Goal: Task Accomplishment & Management: Use online tool/utility

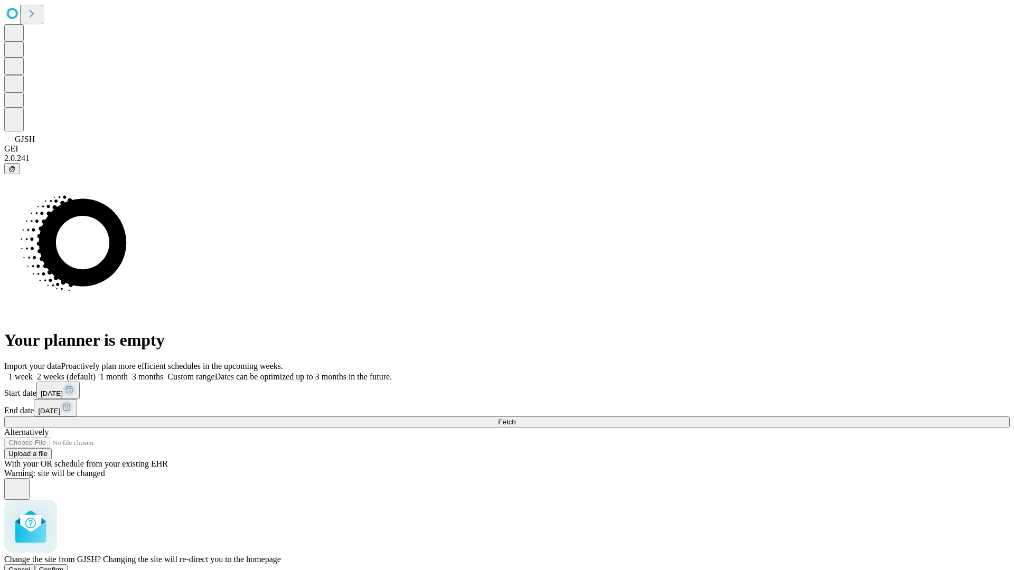
click at [64, 566] on span "Confirm" at bounding box center [51, 570] width 25 height 8
click at [33, 372] on label "1 week" at bounding box center [18, 376] width 29 height 9
click at [515, 418] on span "Fetch" at bounding box center [506, 422] width 17 height 8
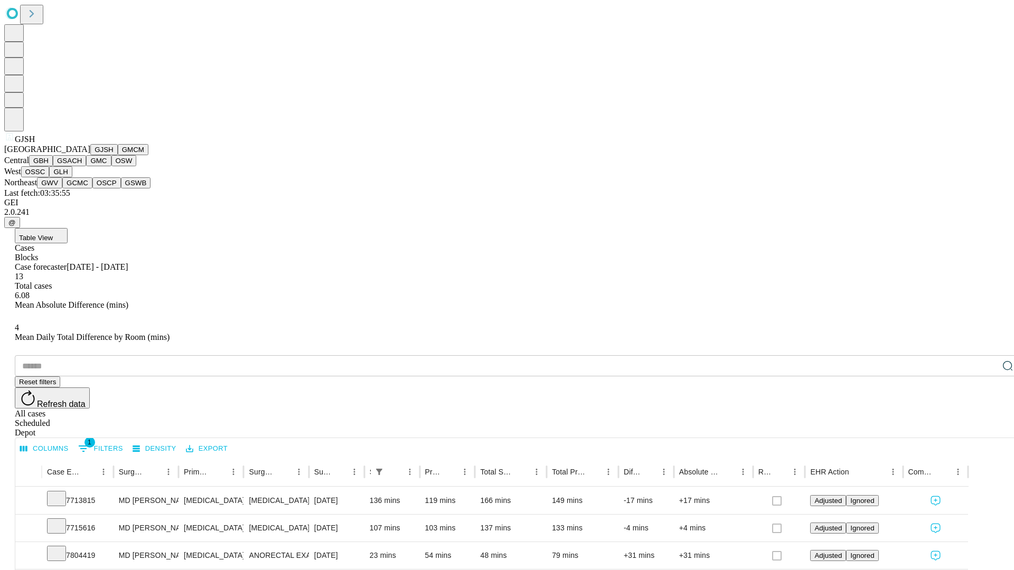
click at [118, 155] on button "GMCM" at bounding box center [133, 149] width 31 height 11
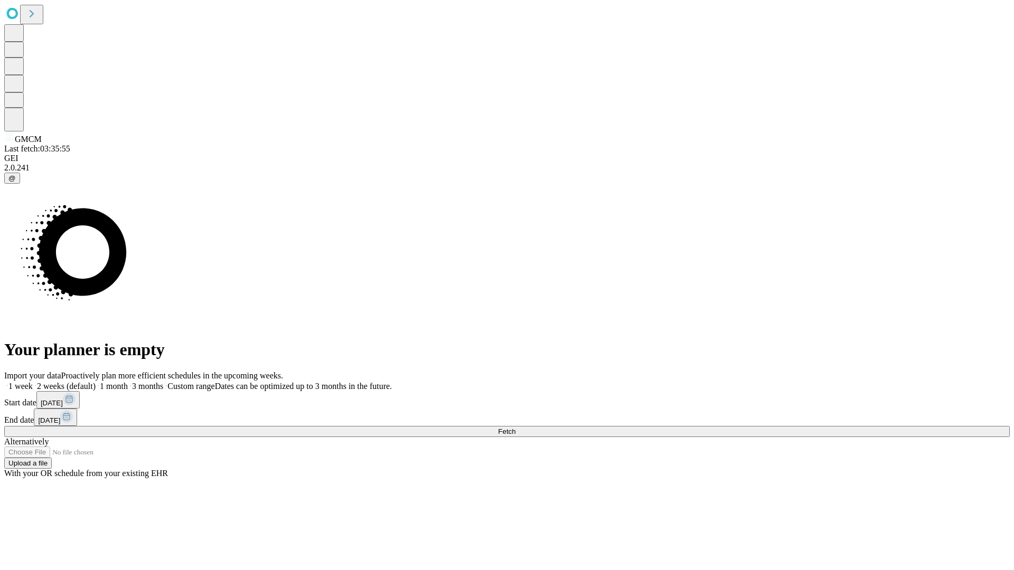
click at [33, 382] on label "1 week" at bounding box center [18, 386] width 29 height 9
click at [515, 428] on span "Fetch" at bounding box center [506, 432] width 17 height 8
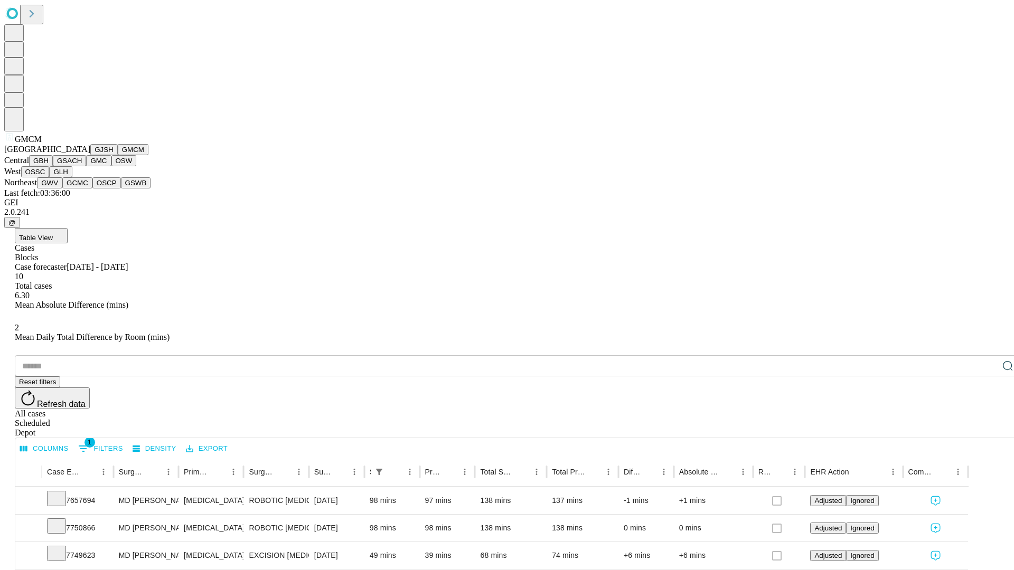
click at [53, 166] on button "GBH" at bounding box center [41, 160] width 24 height 11
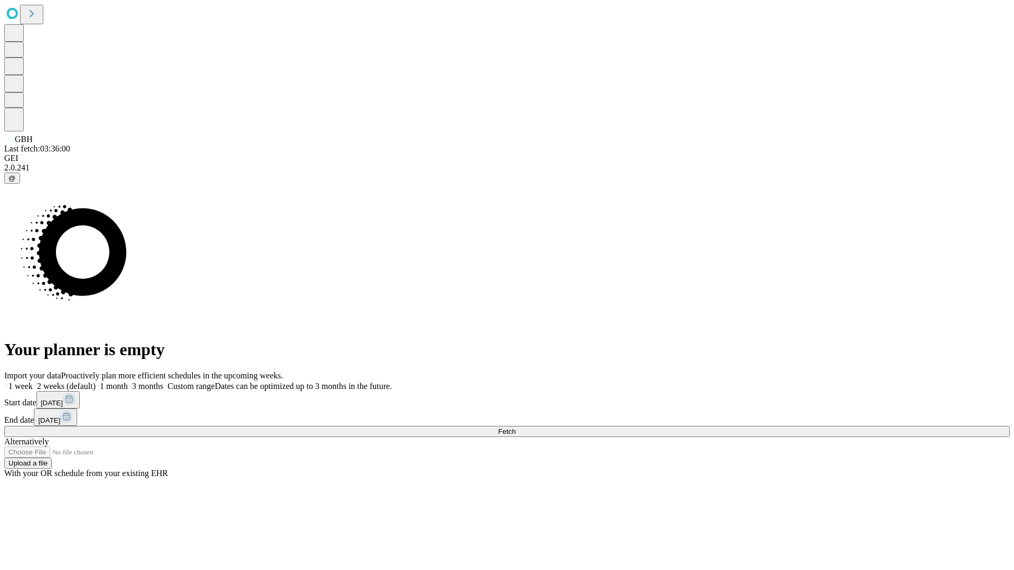
click at [515, 428] on span "Fetch" at bounding box center [506, 432] width 17 height 8
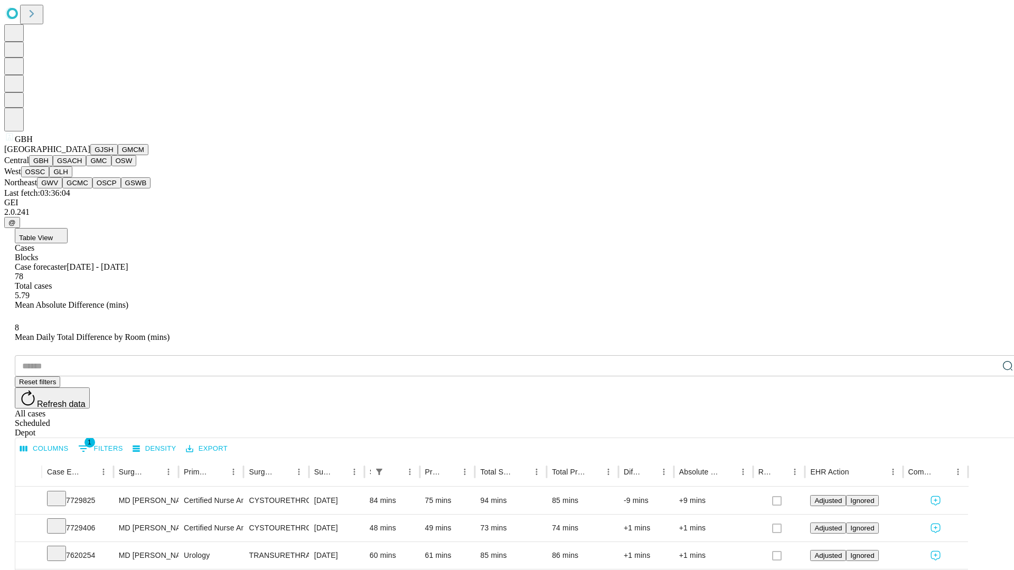
click at [82, 166] on button "GSACH" at bounding box center [69, 160] width 33 height 11
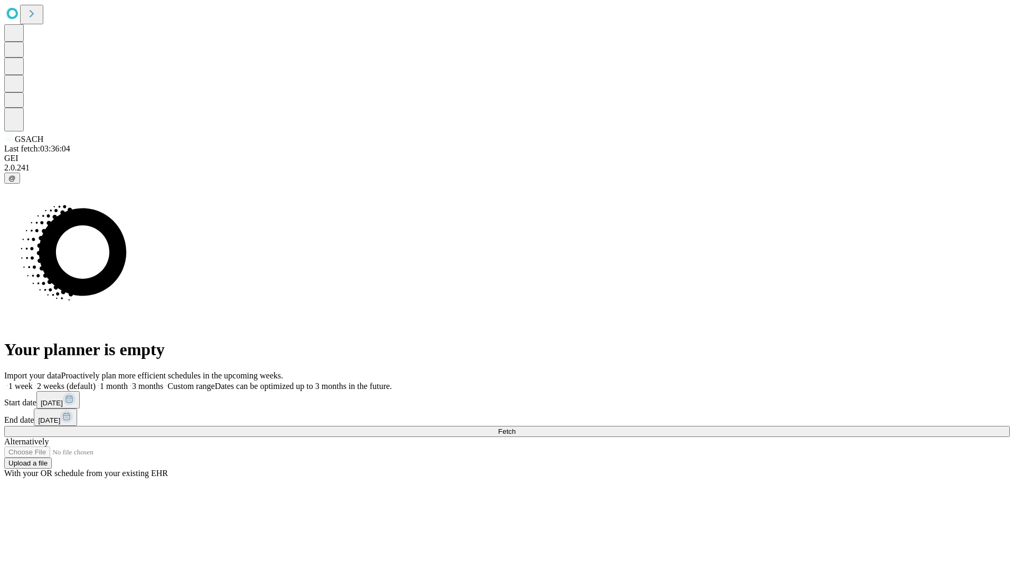
click at [33, 382] on label "1 week" at bounding box center [18, 386] width 29 height 9
click at [515, 428] on span "Fetch" at bounding box center [506, 432] width 17 height 8
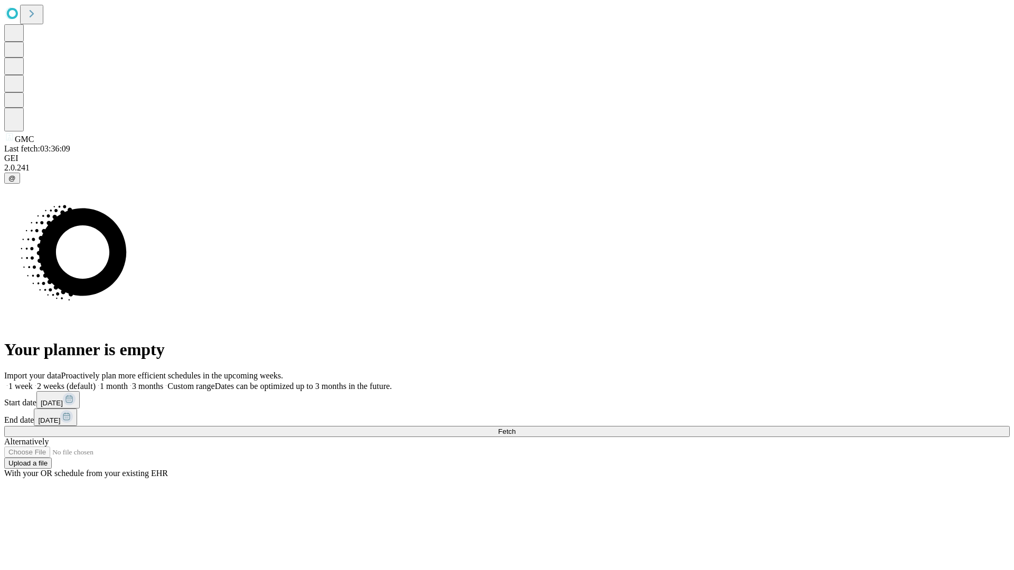
click at [33, 382] on label "1 week" at bounding box center [18, 386] width 29 height 9
click at [515, 428] on span "Fetch" at bounding box center [506, 432] width 17 height 8
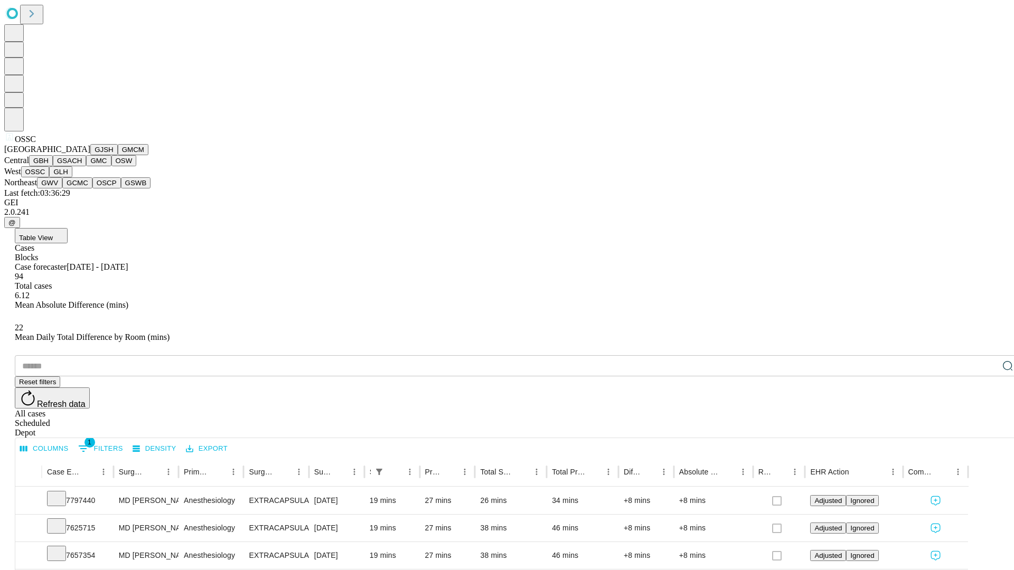
click at [72, 177] on button "GLH" at bounding box center [60, 171] width 23 height 11
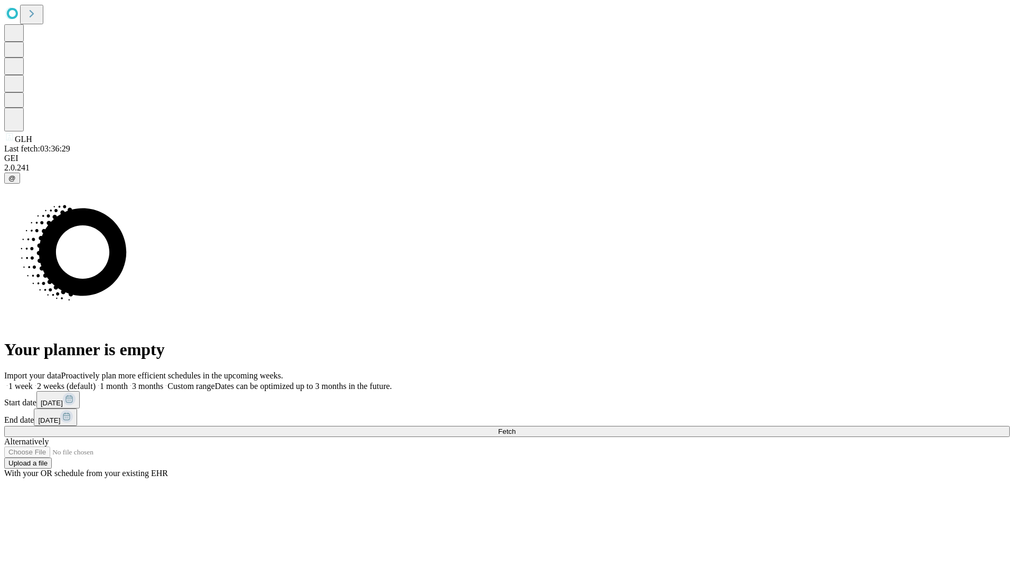
click at [33, 382] on label "1 week" at bounding box center [18, 386] width 29 height 9
click at [515, 428] on span "Fetch" at bounding box center [506, 432] width 17 height 8
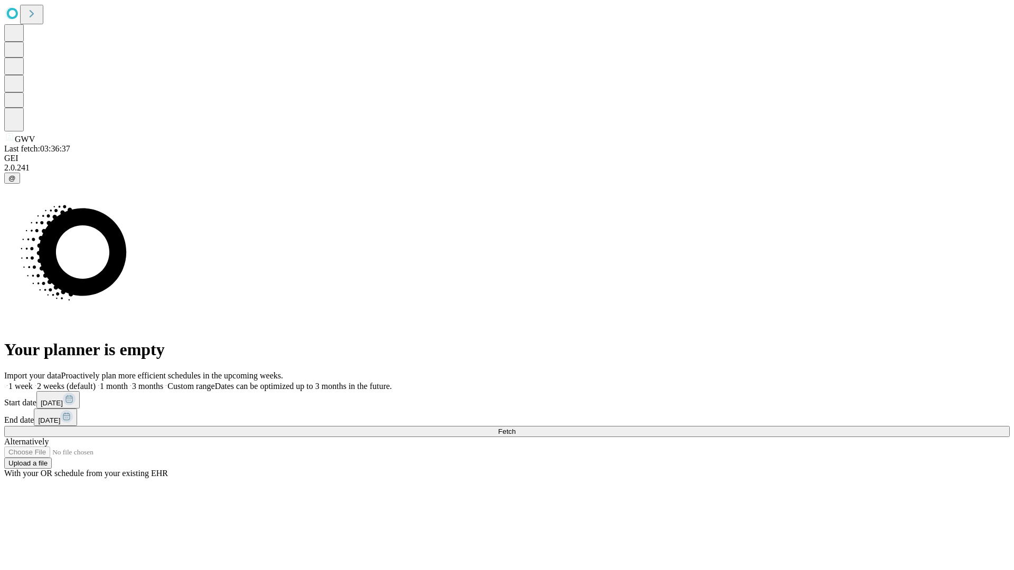
click at [33, 382] on label "1 week" at bounding box center [18, 386] width 29 height 9
click at [515, 428] on span "Fetch" at bounding box center [506, 432] width 17 height 8
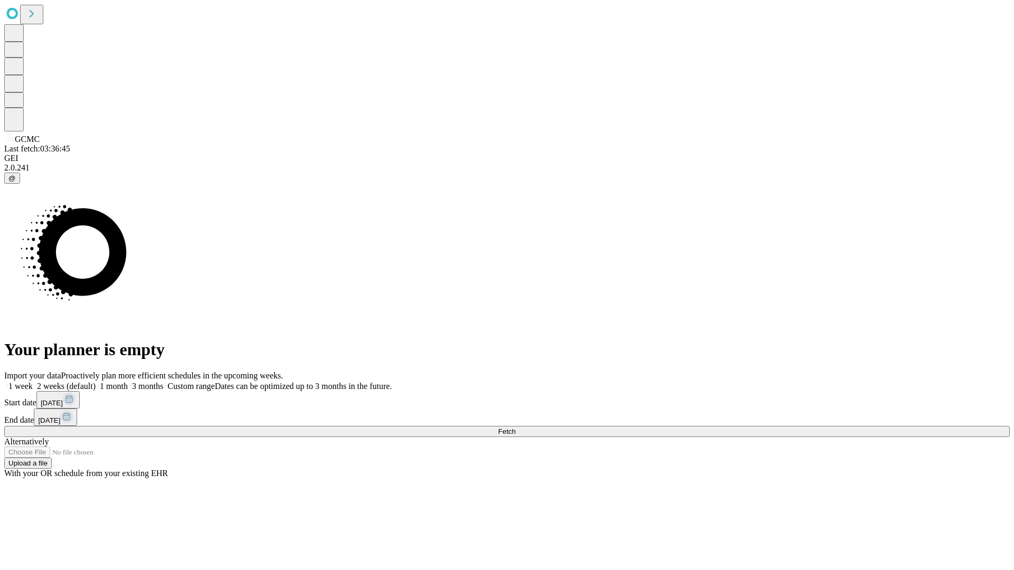
click at [33, 382] on label "1 week" at bounding box center [18, 386] width 29 height 9
click at [515, 428] on span "Fetch" at bounding box center [506, 432] width 17 height 8
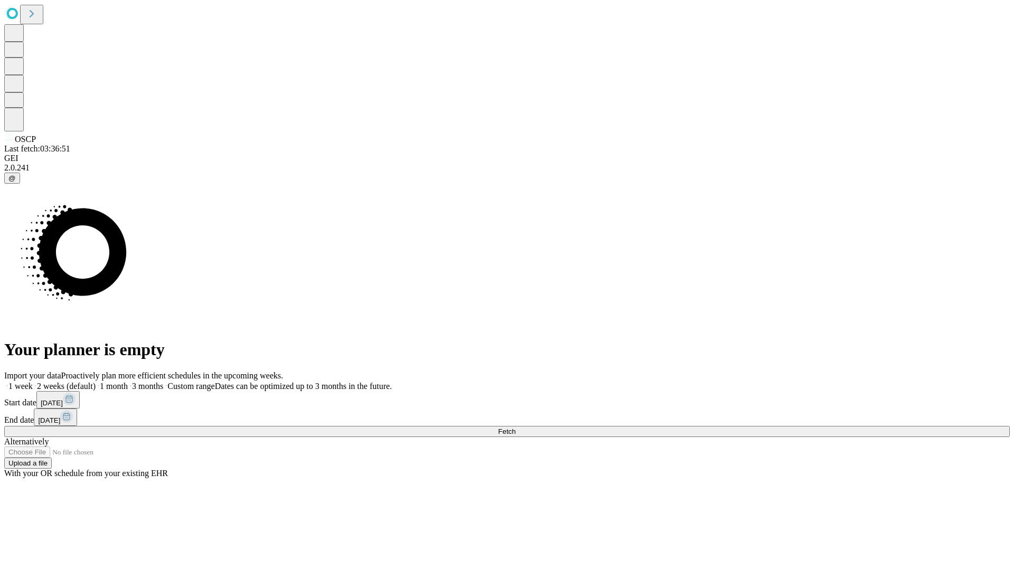
click at [33, 382] on label "1 week" at bounding box center [18, 386] width 29 height 9
click at [515, 428] on span "Fetch" at bounding box center [506, 432] width 17 height 8
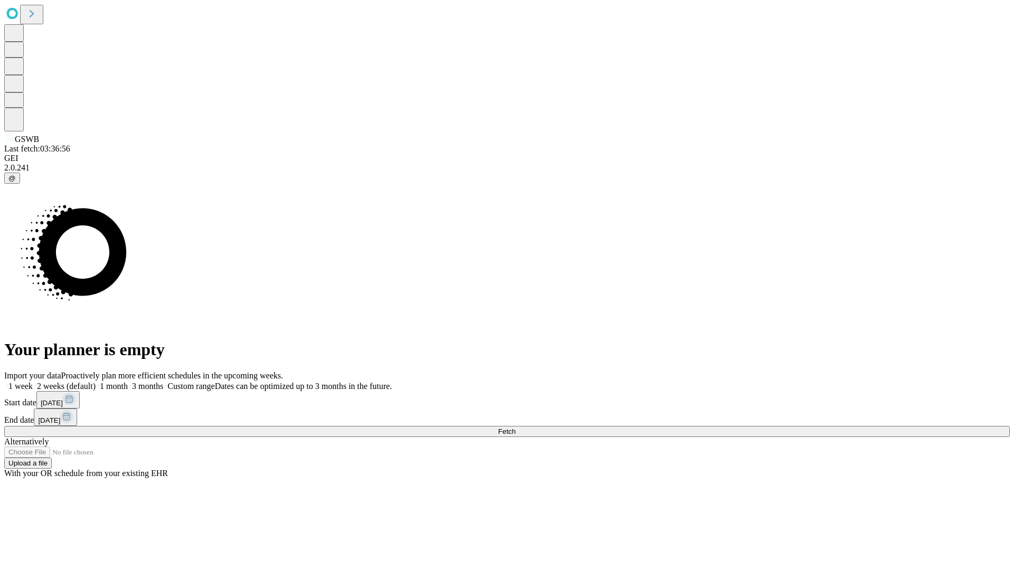
click at [515, 428] on span "Fetch" at bounding box center [506, 432] width 17 height 8
